Goal: Task Accomplishment & Management: Use online tool/utility

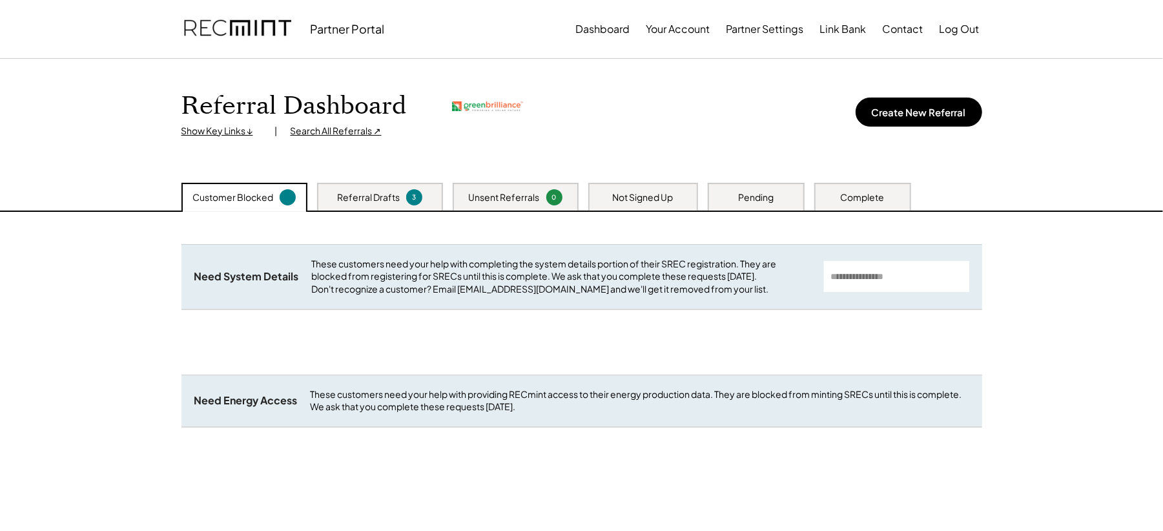
click at [349, 125] on div "Search All Referrals ↗" at bounding box center [336, 131] width 91 height 13
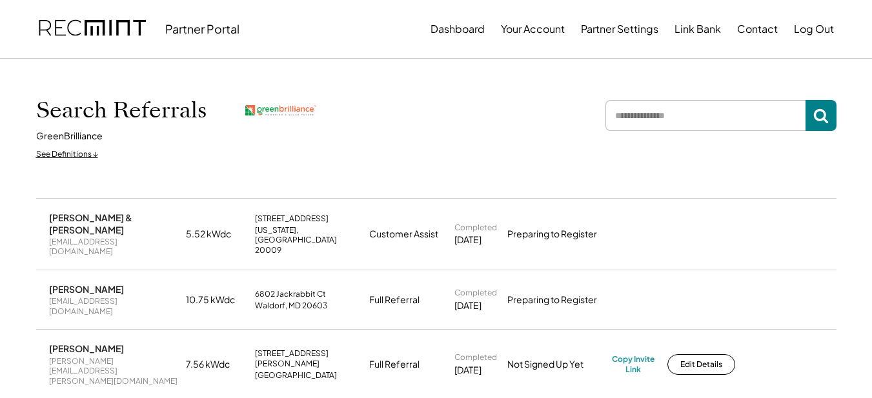
click at [811, 88] on div "Search Referrals GreenBrilliance See Definitions ↓" at bounding box center [436, 128] width 826 height 139
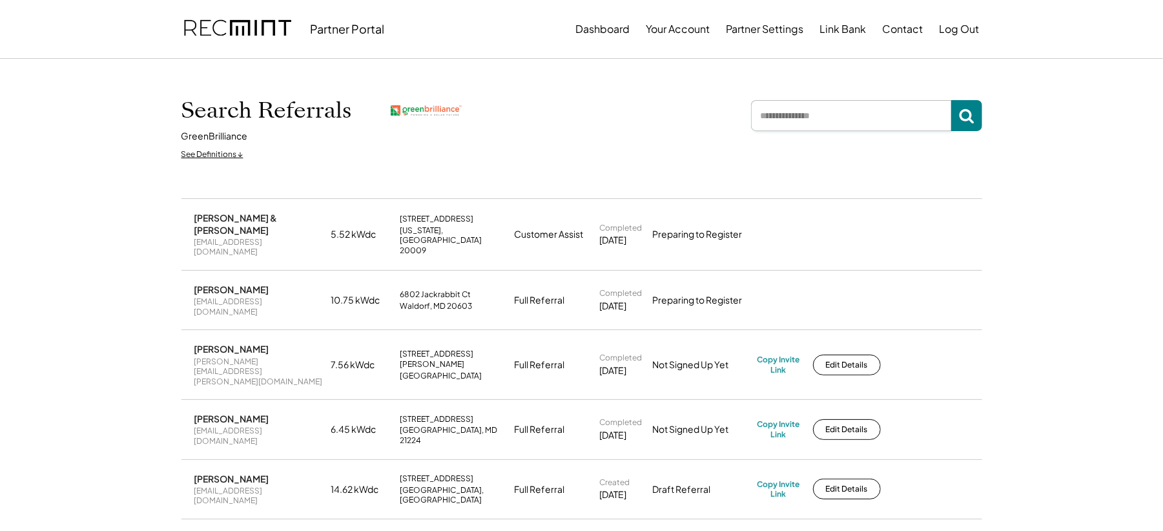
click at [811, 102] on input "input" at bounding box center [851, 115] width 200 height 31
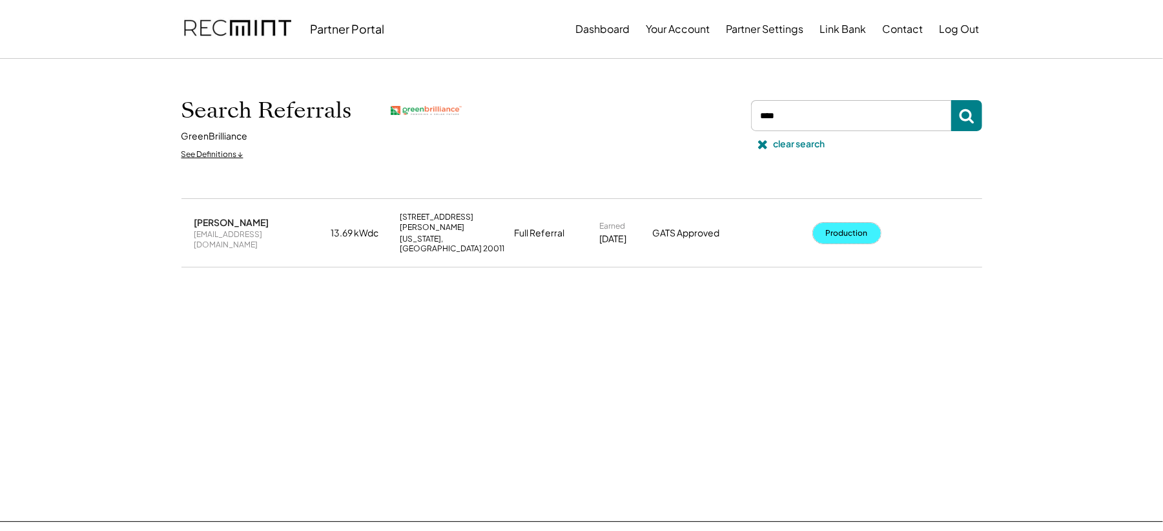
click at [854, 223] on button "Production" at bounding box center [847, 233] width 68 height 21
click at [803, 121] on input "input" at bounding box center [851, 115] width 200 height 31
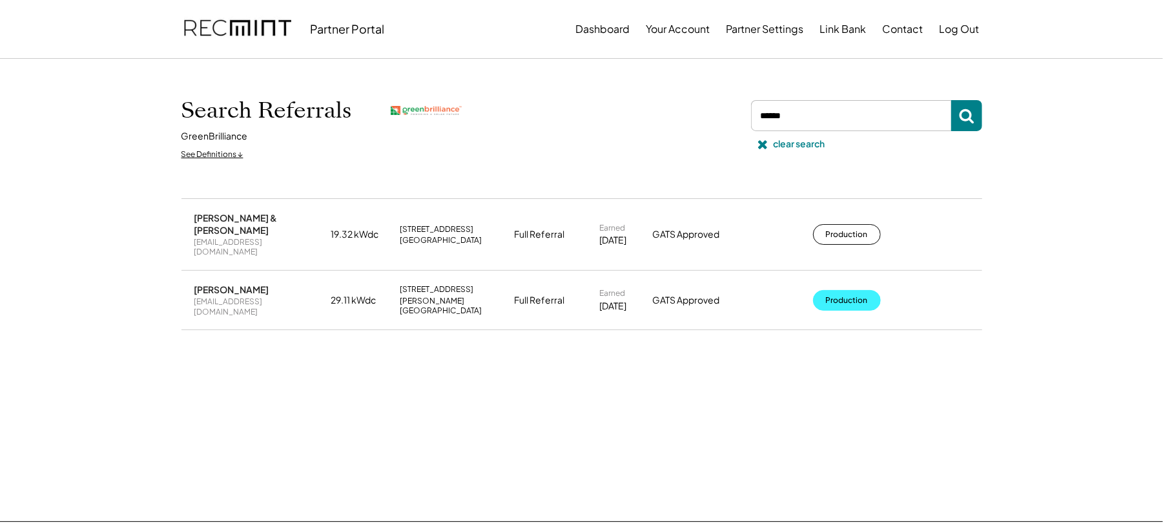
click at [837, 290] on button "Production" at bounding box center [847, 300] width 68 height 21
click at [804, 118] on input "input" at bounding box center [851, 115] width 200 height 31
type input "*****"
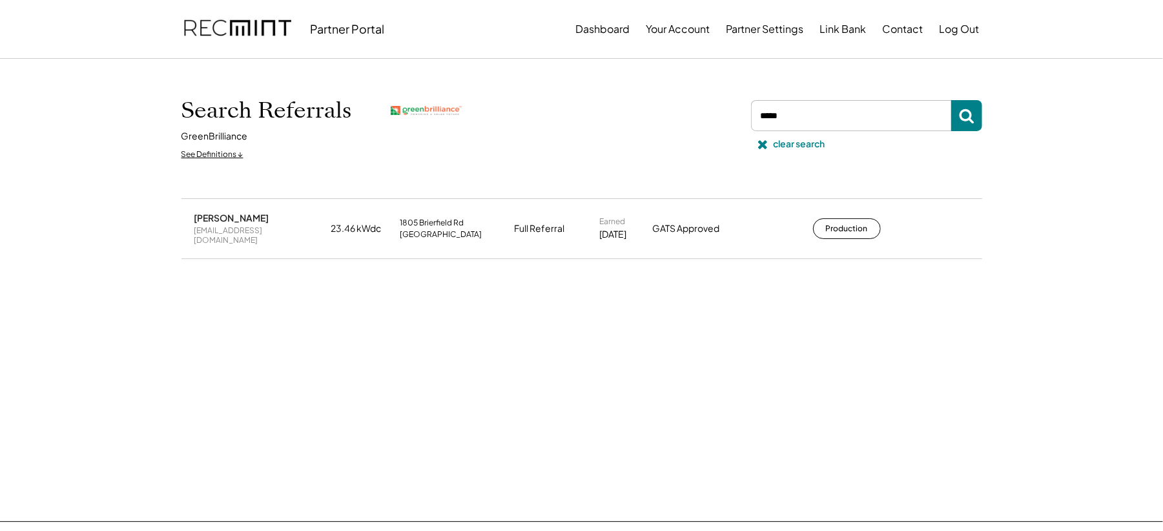
click at [861, 236] on div "Diana Castillo dianahelene@gmail.com 23.46 kWdc 1805 Brierfield Rd Oxon Hill, M…" at bounding box center [581, 228] width 801 height 59
click at [857, 225] on button "Production" at bounding box center [847, 228] width 68 height 21
click at [768, 145] on button at bounding box center [762, 143] width 19 height 19
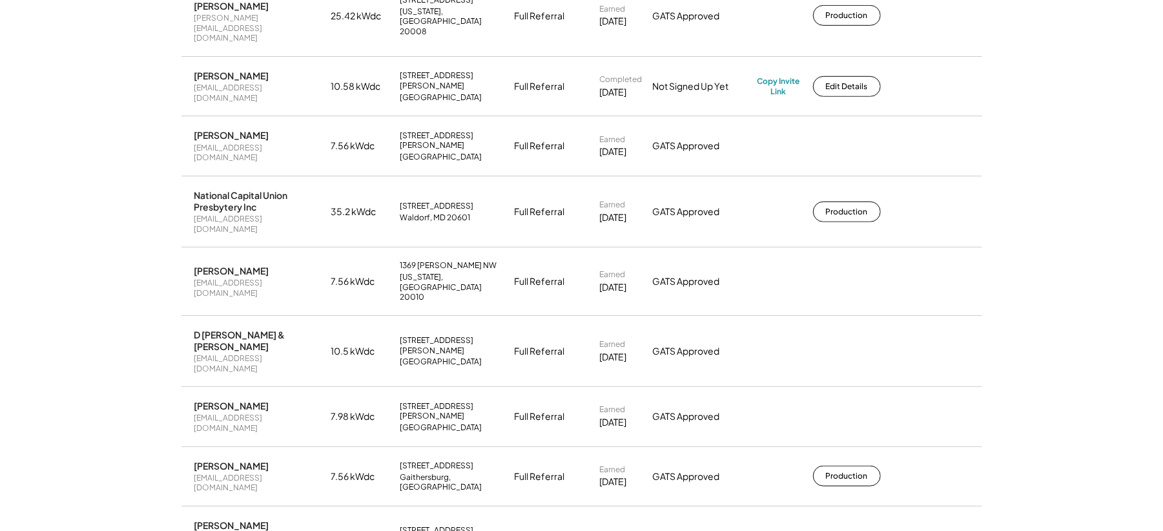
scroll to position [4177, 0]
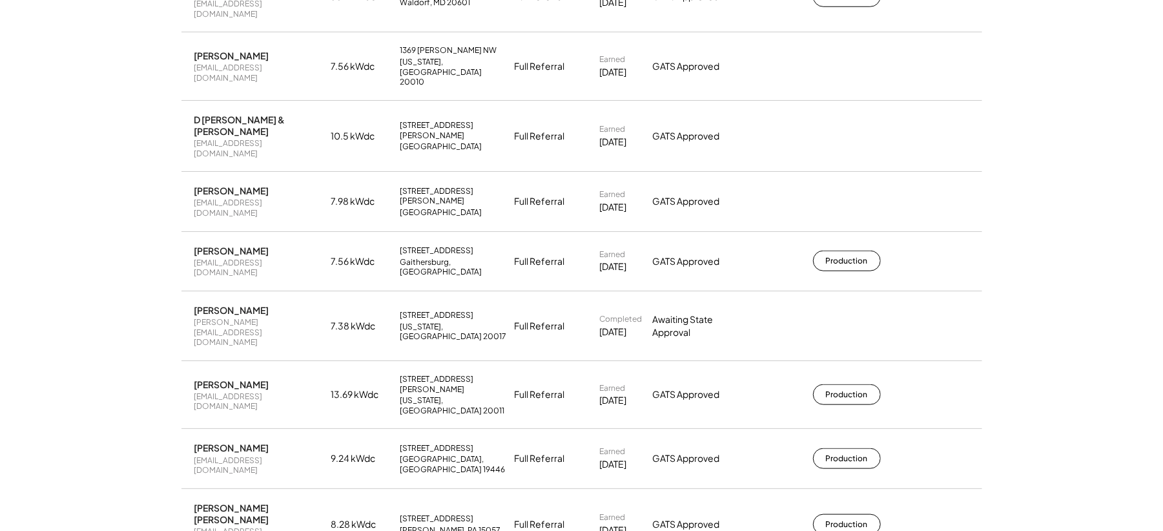
scroll to position [4399, 0]
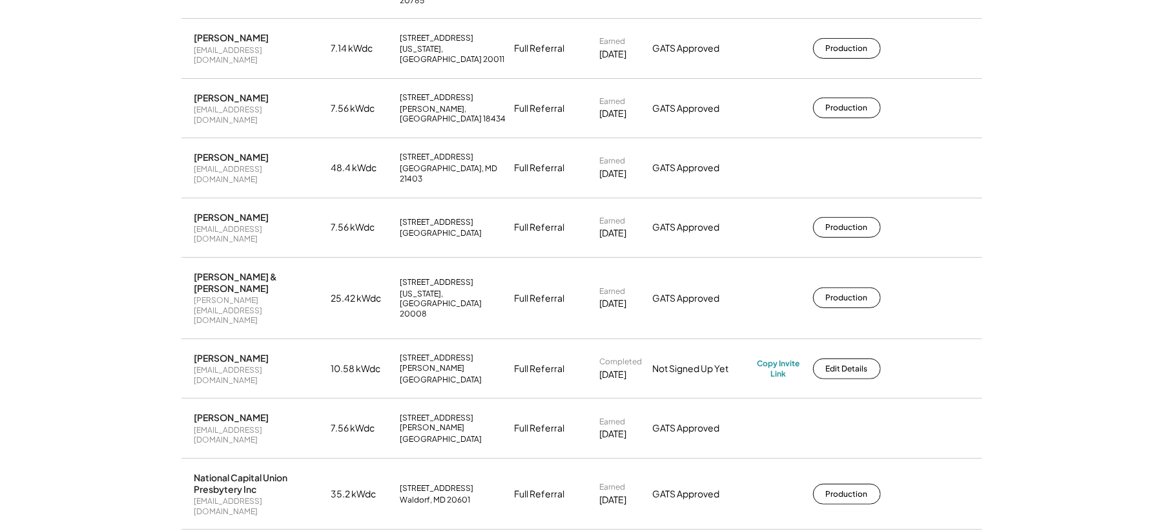
scroll to position [3883, 0]
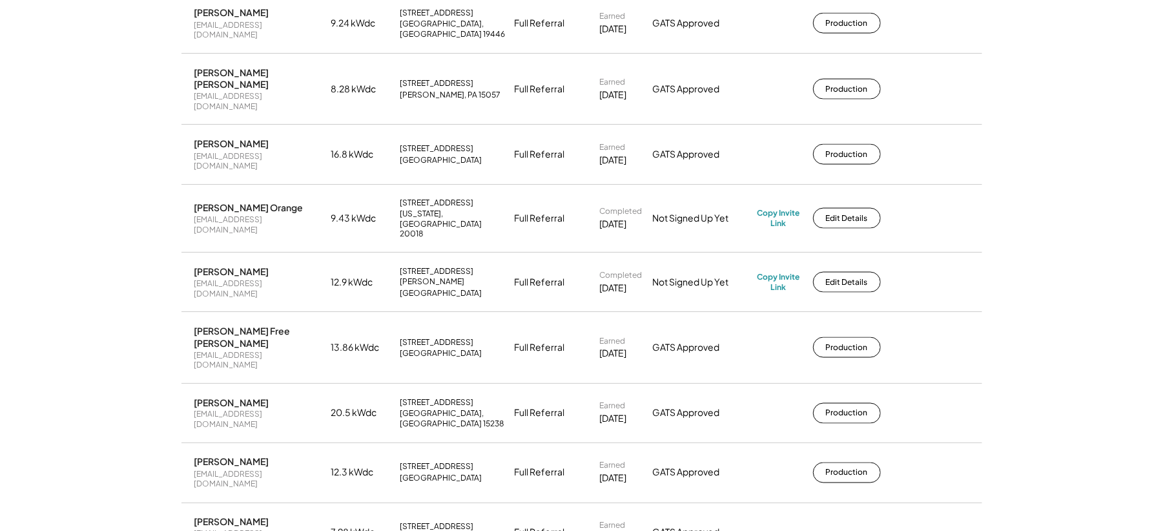
scroll to position [4827, 0]
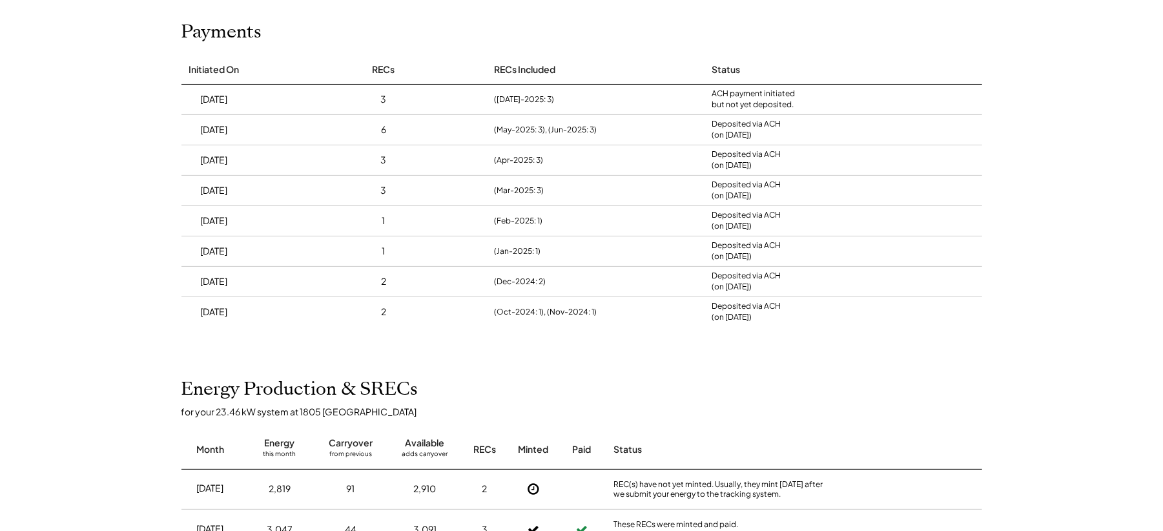
scroll to position [154, 0]
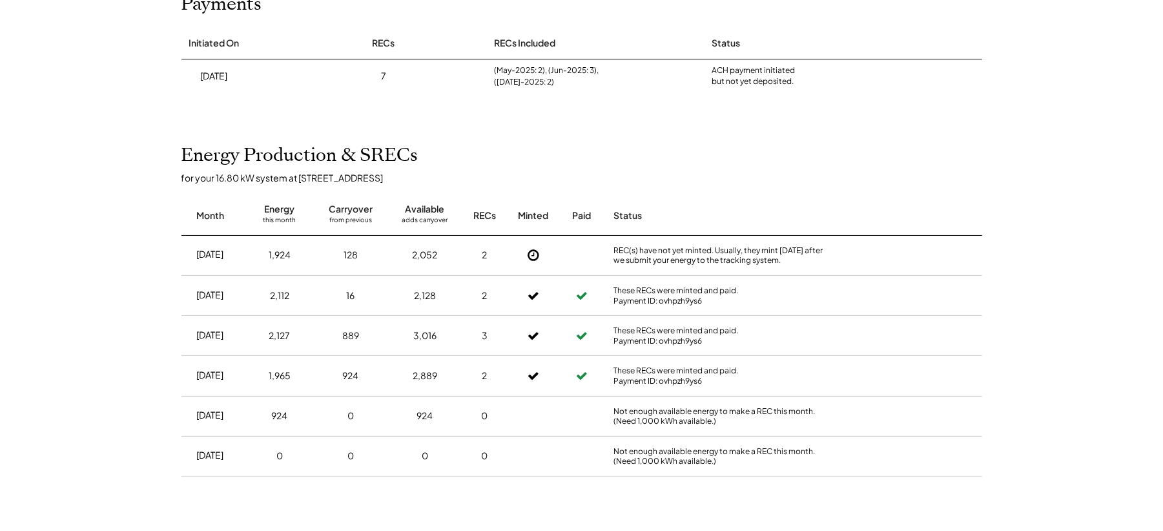
scroll to position [181, 0]
